Goal: Use online tool/utility: Utilize a website feature to perform a specific function

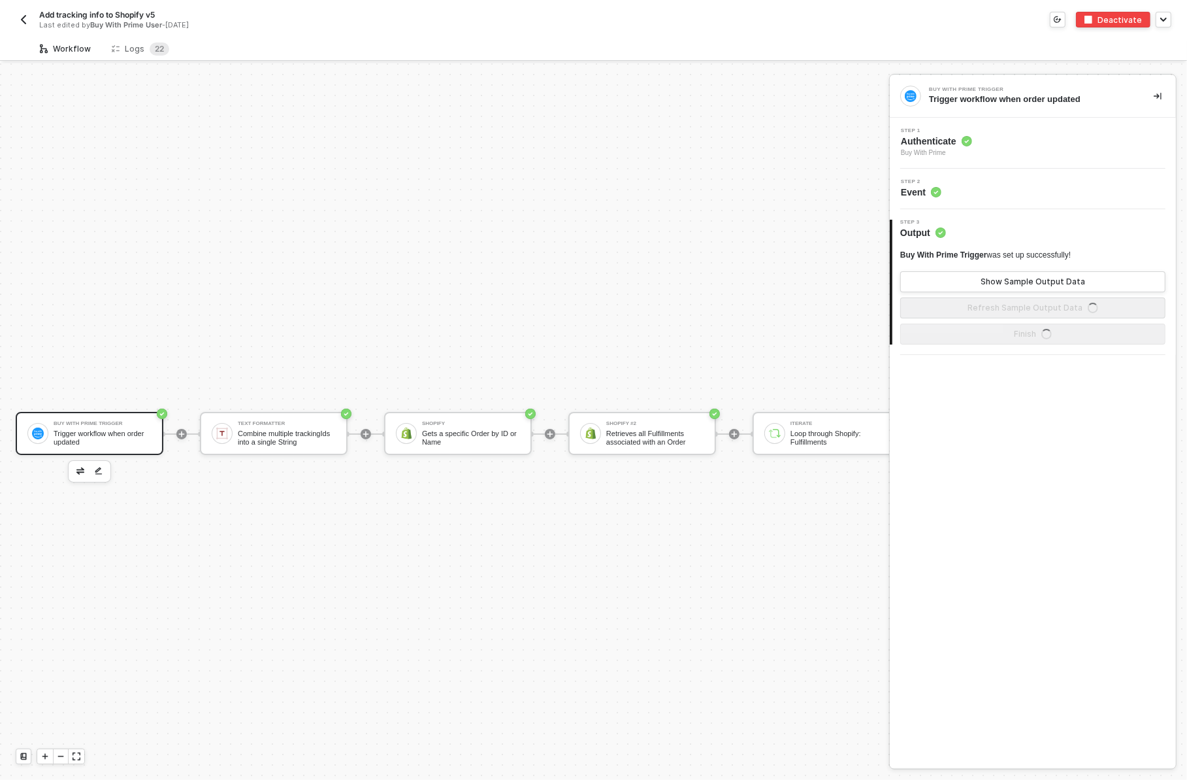
scroll to position [33, 0]
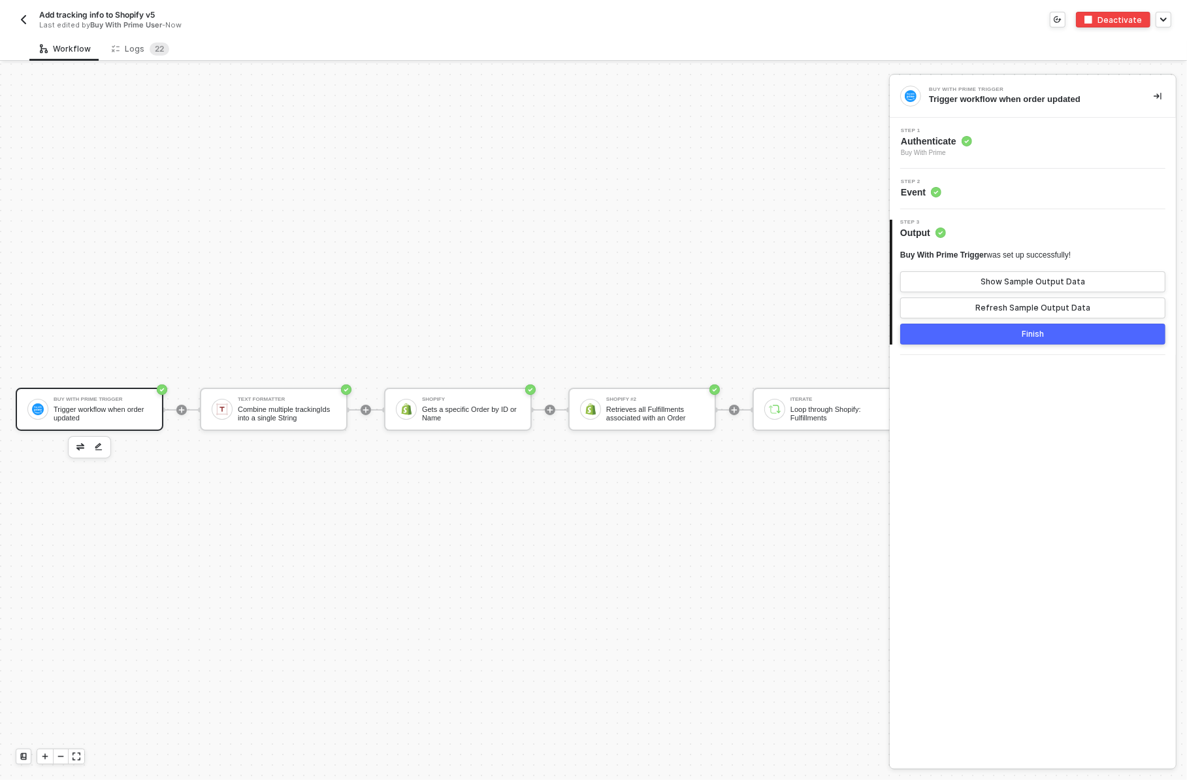
click at [578, 299] on div "Buy With Prime Trigger Trigger workflow when order updated Text Formatter Combi…" at bounding box center [638, 409] width 1276 height 740
click at [973, 187] on div "Step 2 Event" at bounding box center [1034, 189] width 283 height 20
click at [958, 146] on span "Authenticate" at bounding box center [936, 141] width 71 height 13
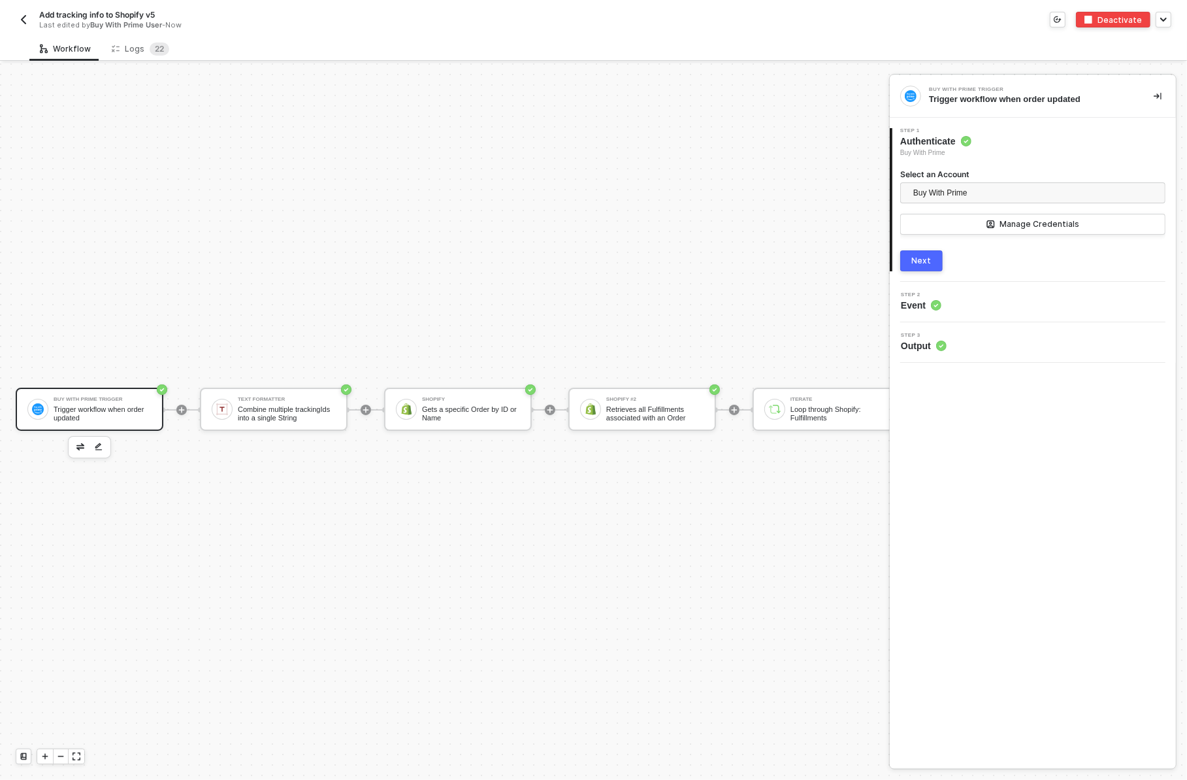
click at [919, 254] on button "Next" at bounding box center [921, 260] width 42 height 21
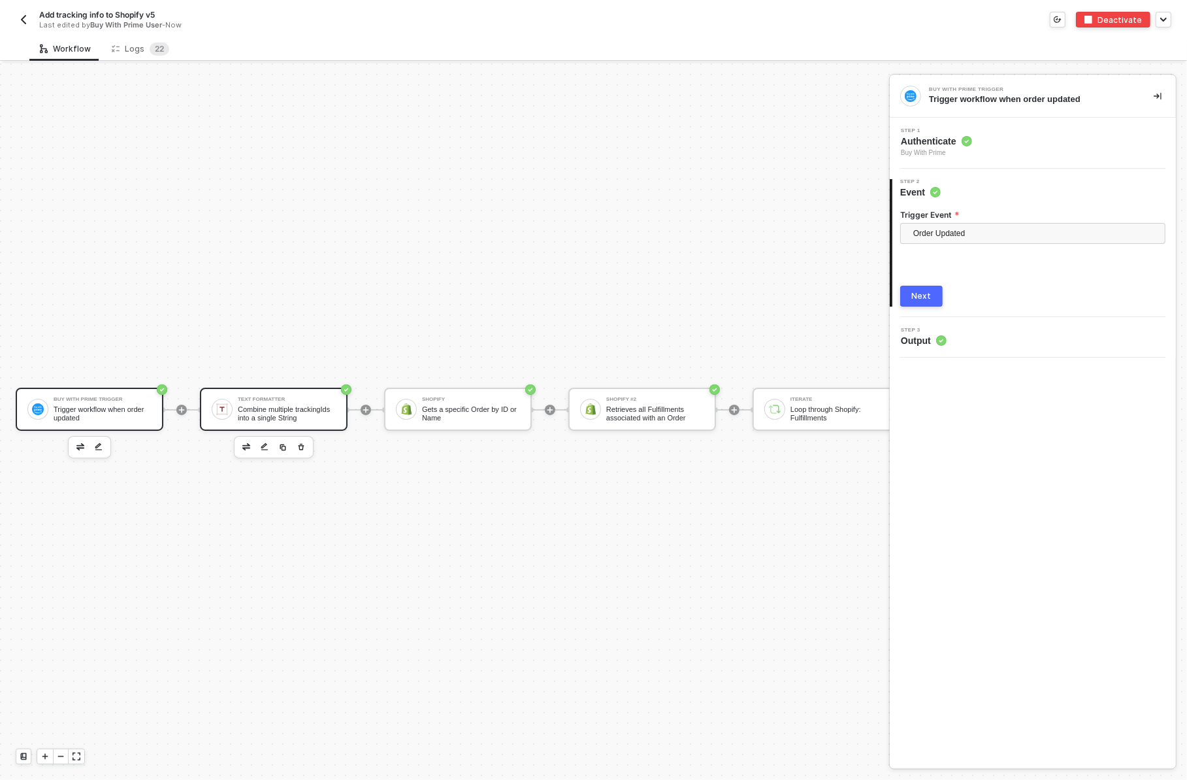
click at [301, 405] on div "Combine multiple trackingIds into a single String" at bounding box center [287, 413] width 98 height 16
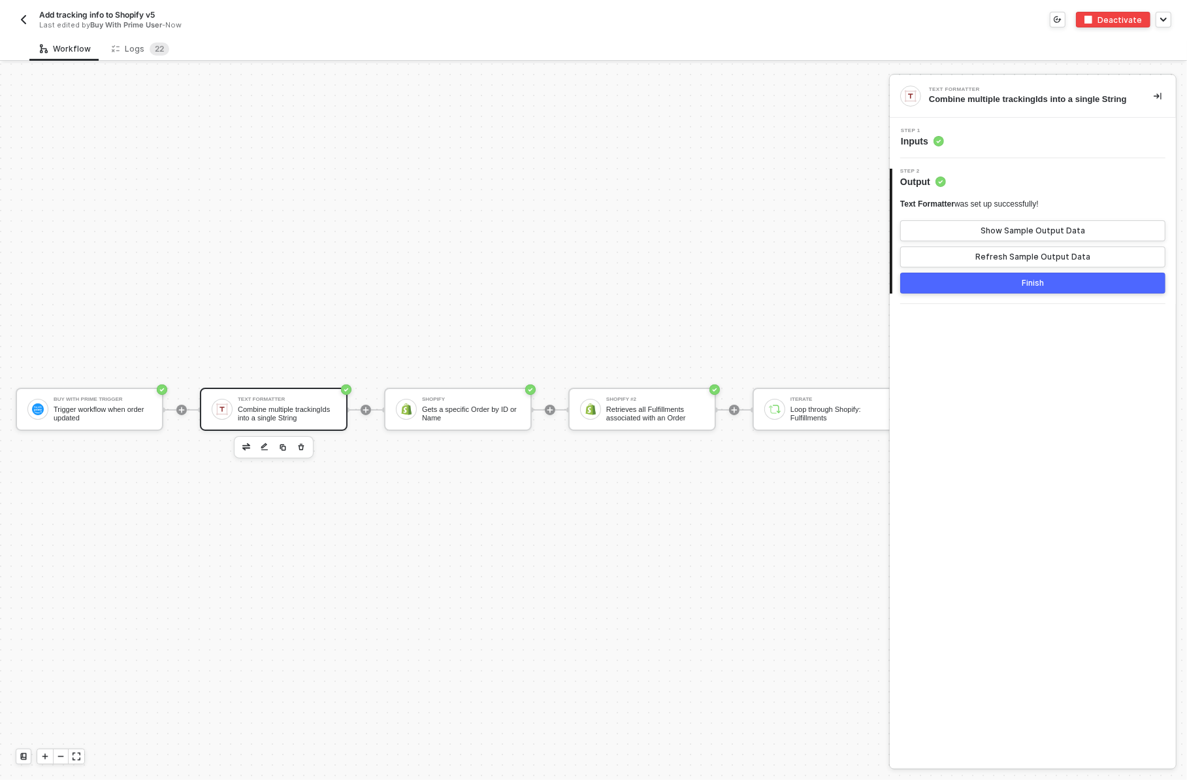
click at [1008, 139] on div "Step 1 Inputs" at bounding box center [1034, 138] width 283 height 20
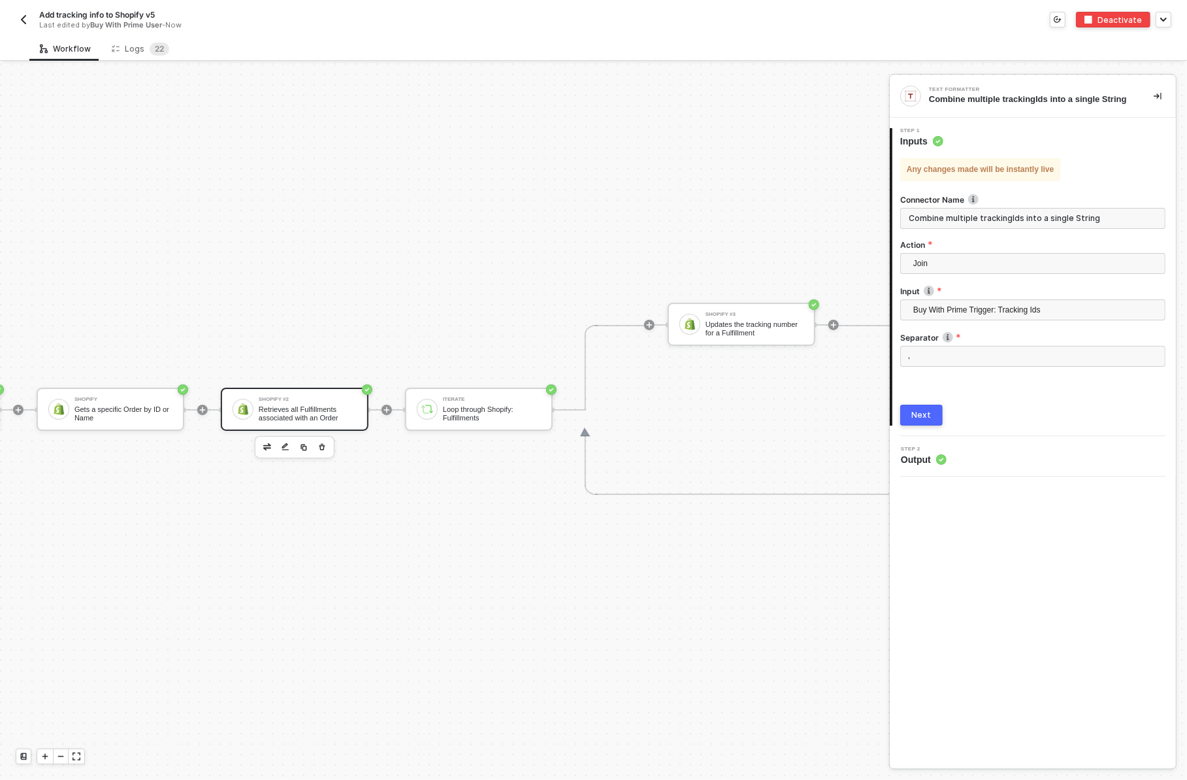
scroll to position [33, 477]
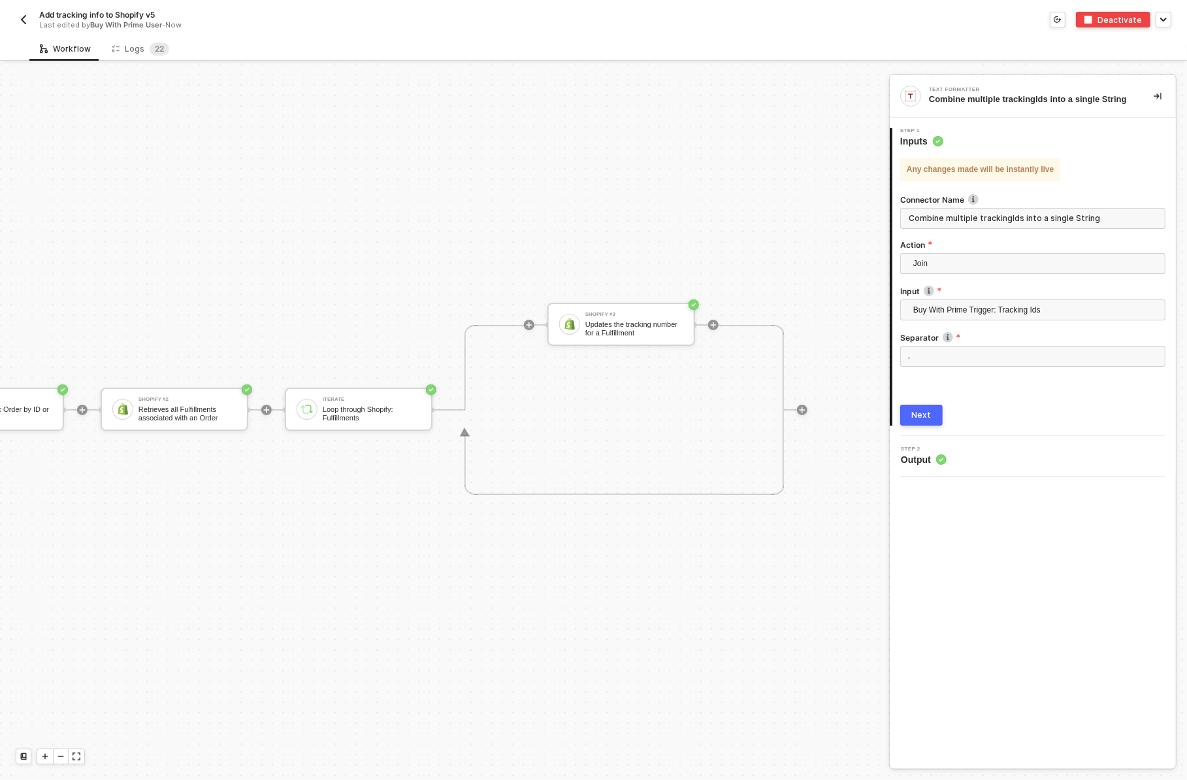
click at [28, 22] on img "button" at bounding box center [23, 19] width 10 height 10
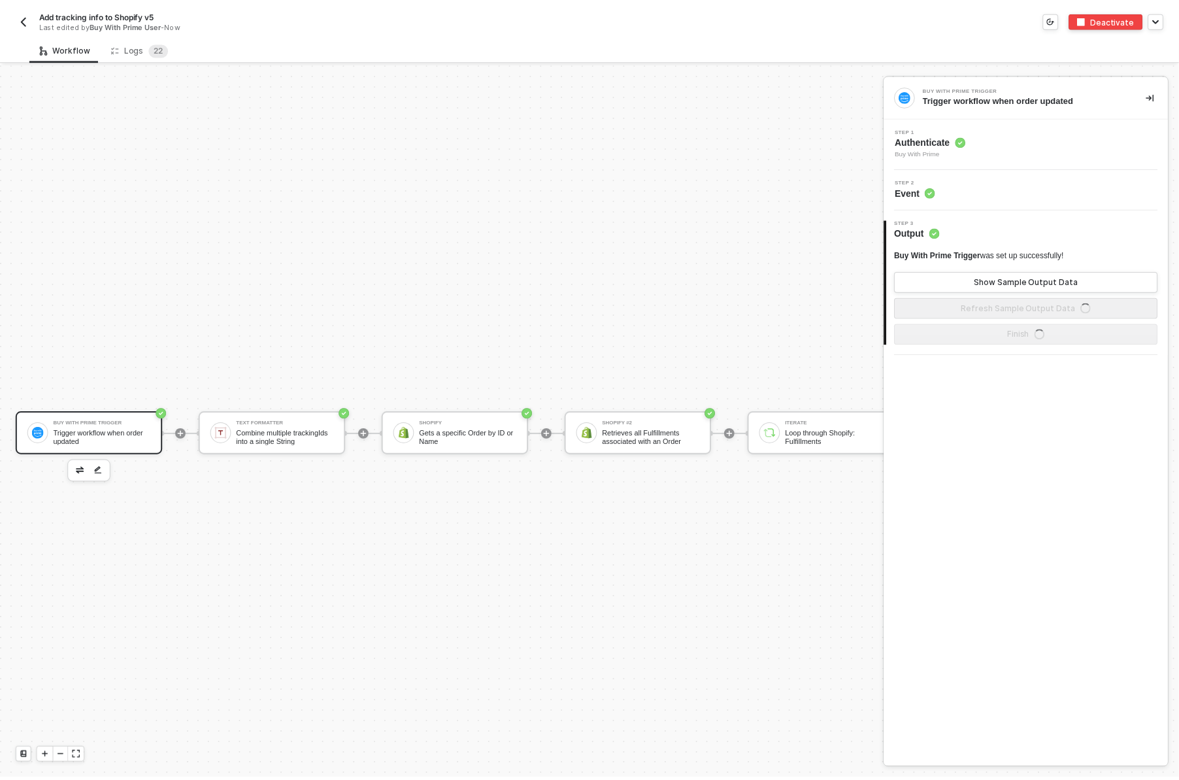
scroll to position [33, 0]
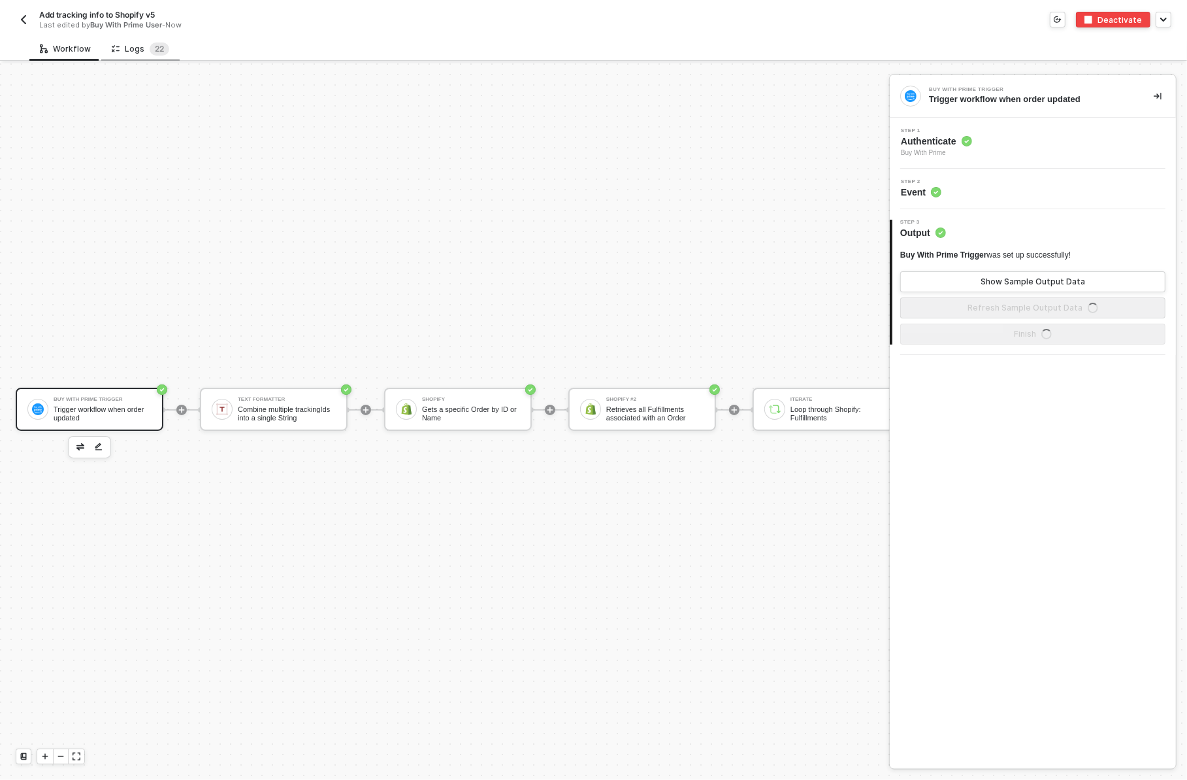
click at [127, 48] on div "Logs 2 2" at bounding box center [141, 48] width 58 height 13
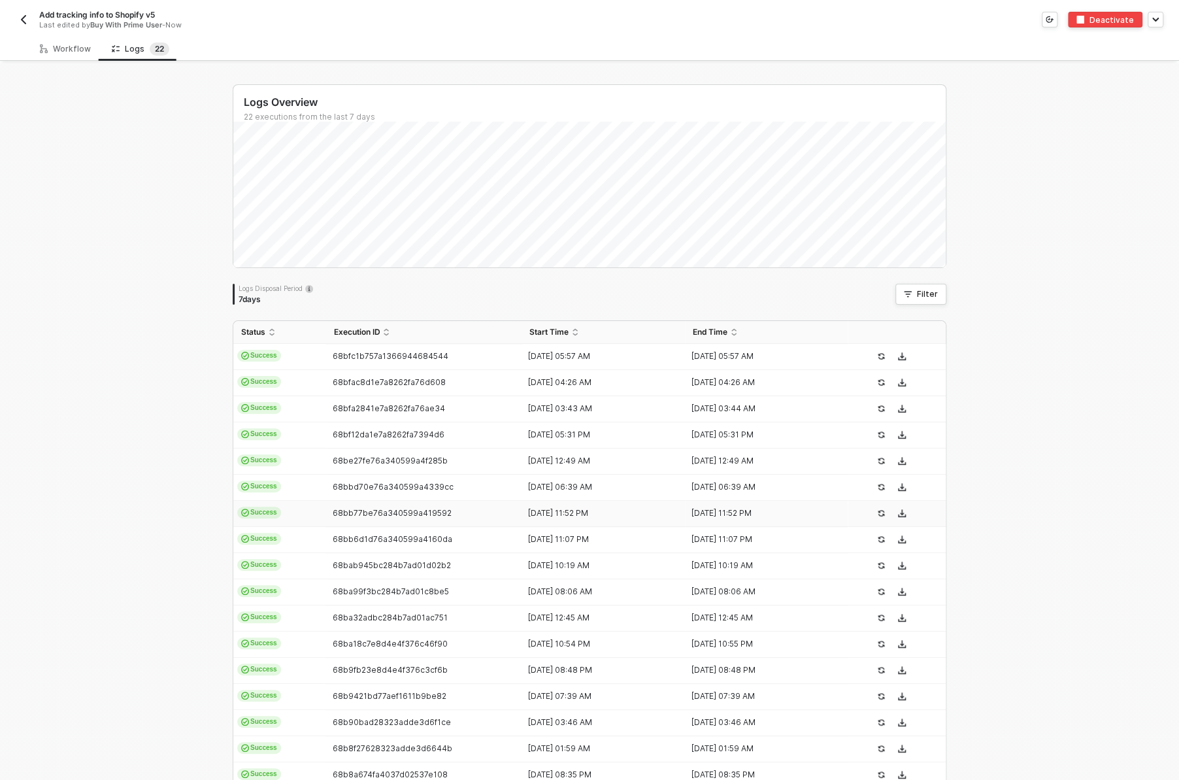
scroll to position [144, 0]
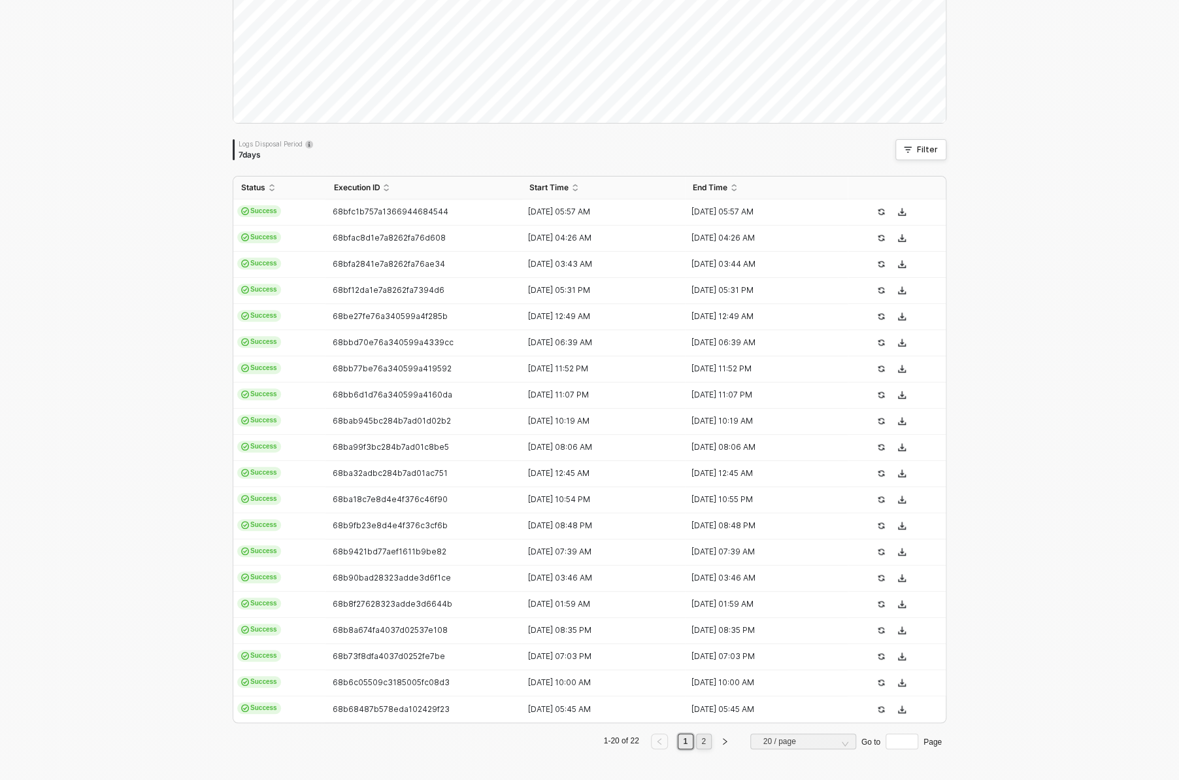
click at [702, 738] on link "2" at bounding box center [703, 741] width 12 height 14
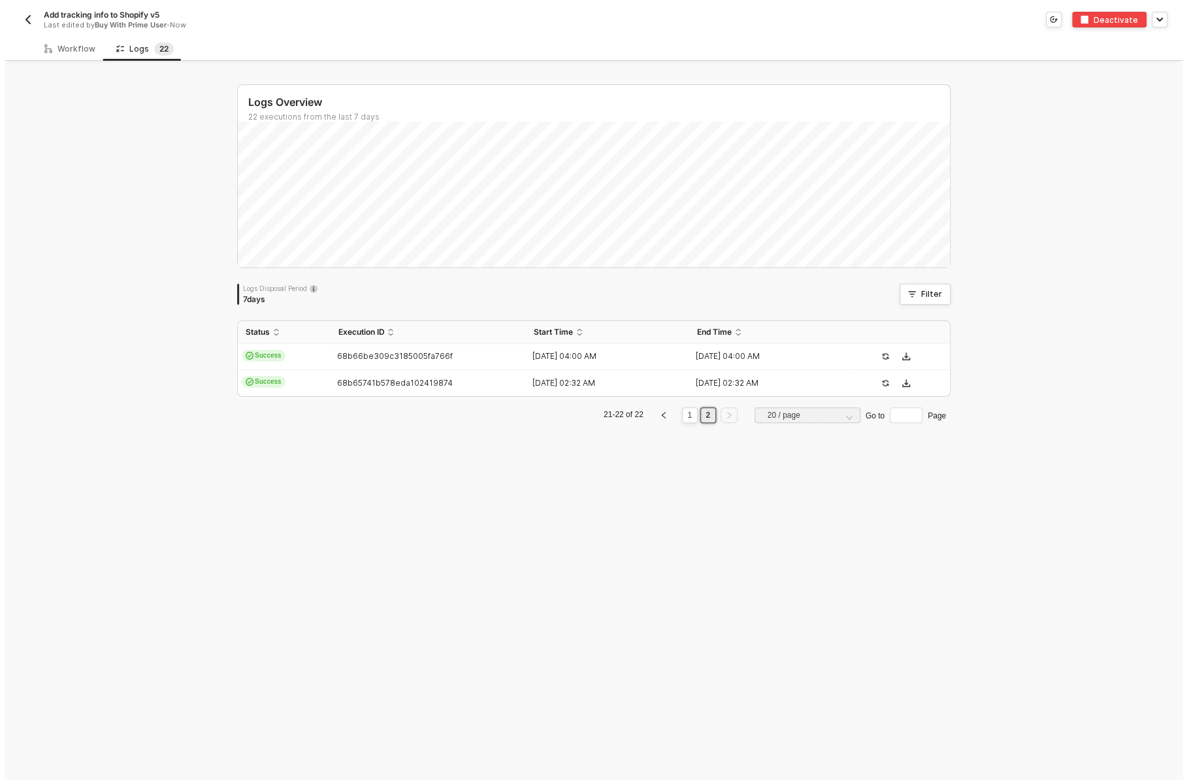
scroll to position [0, 0]
click at [84, 50] on div "Workflow" at bounding box center [65, 49] width 51 height 10
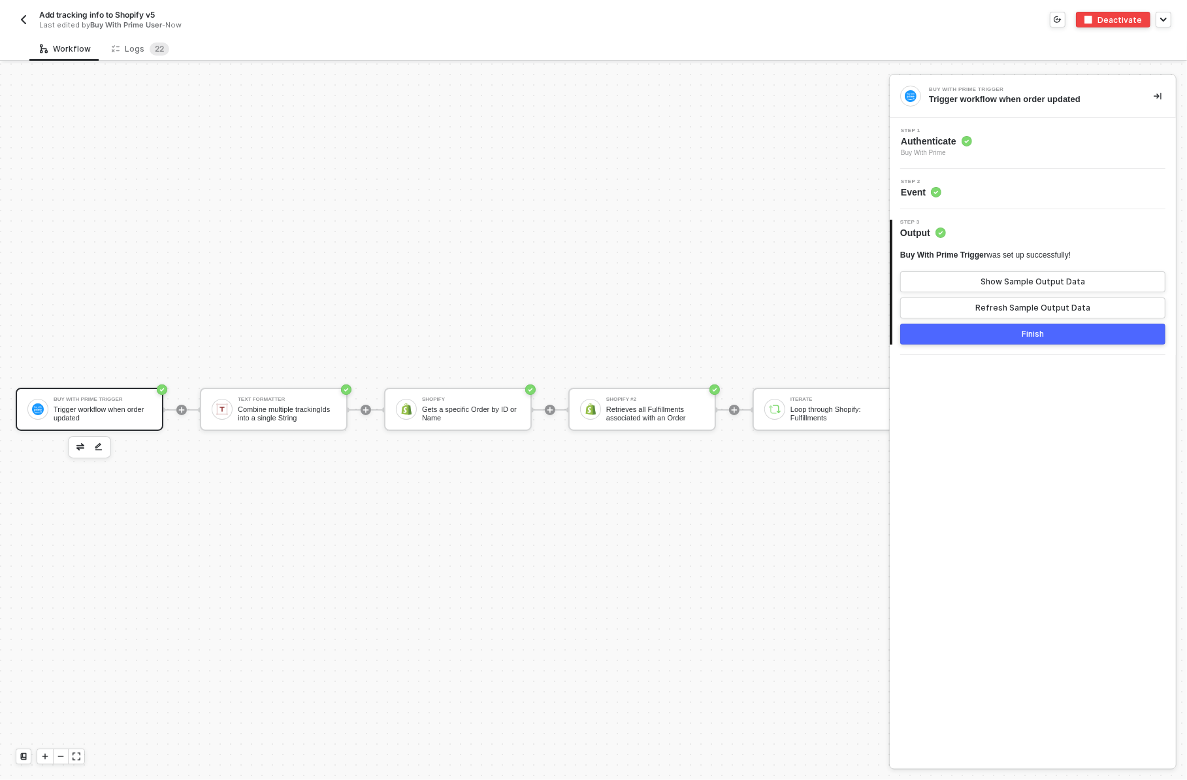
click at [18, 20] on img "button" at bounding box center [23, 19] width 10 height 10
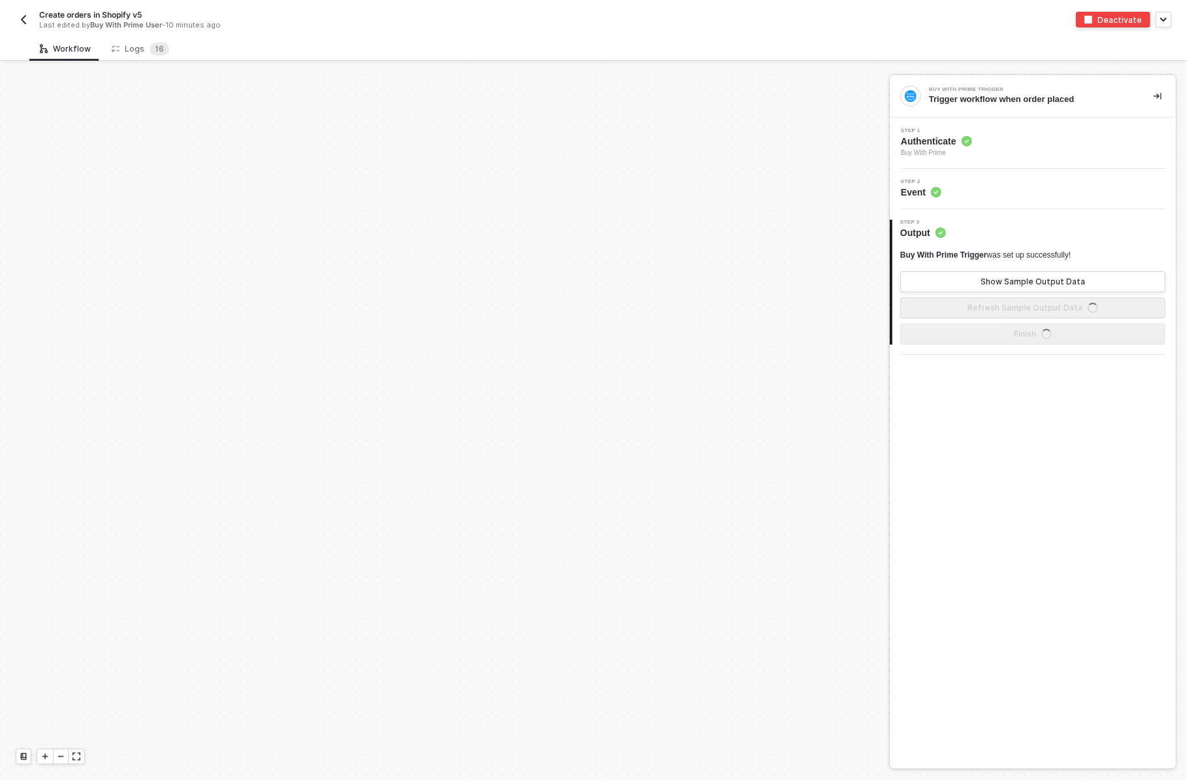
scroll to position [603, 0]
